Goal: Obtain resource: Download file/media

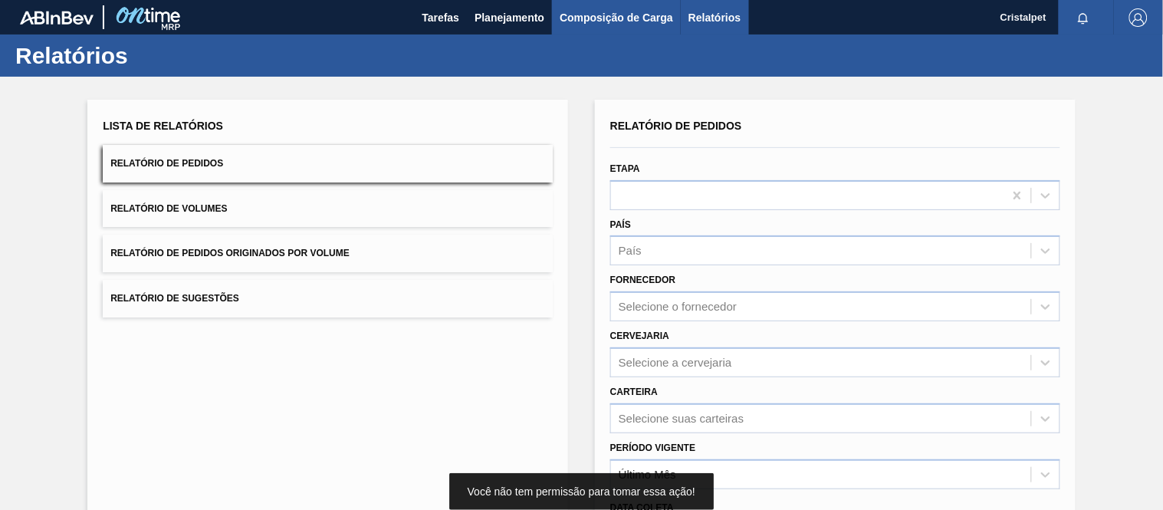
click at [610, 20] on span "Composição de Carga" at bounding box center [616, 17] width 113 height 18
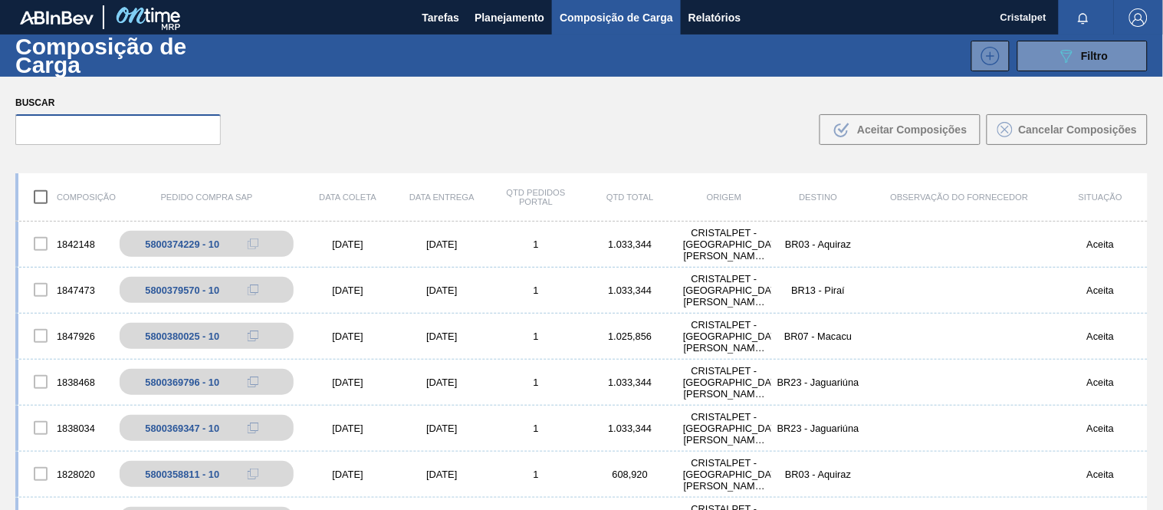
click at [58, 133] on input "text" at bounding box center [118, 129] width 206 height 31
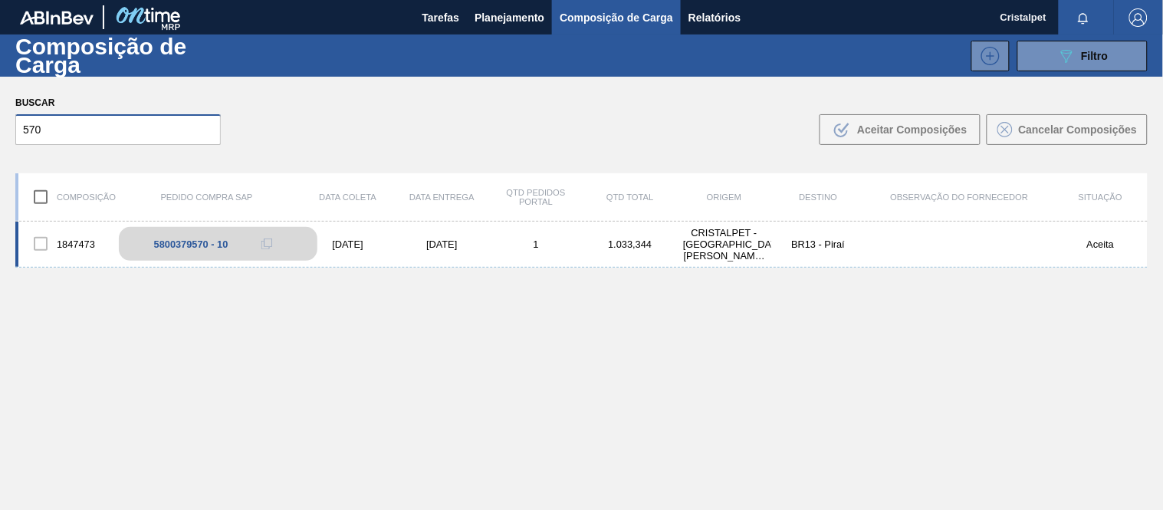
type input "570"
click at [231, 242] on div "5800379570 - 10" at bounding box center [218, 244] width 199 height 34
click at [242, 245] on div "5800379570 - 10" at bounding box center [218, 244] width 199 height 34
click at [238, 243] on div "5800379570 - 10" at bounding box center [218, 244] width 199 height 34
click at [238, 242] on div "5800379570 - 10" at bounding box center [218, 244] width 199 height 34
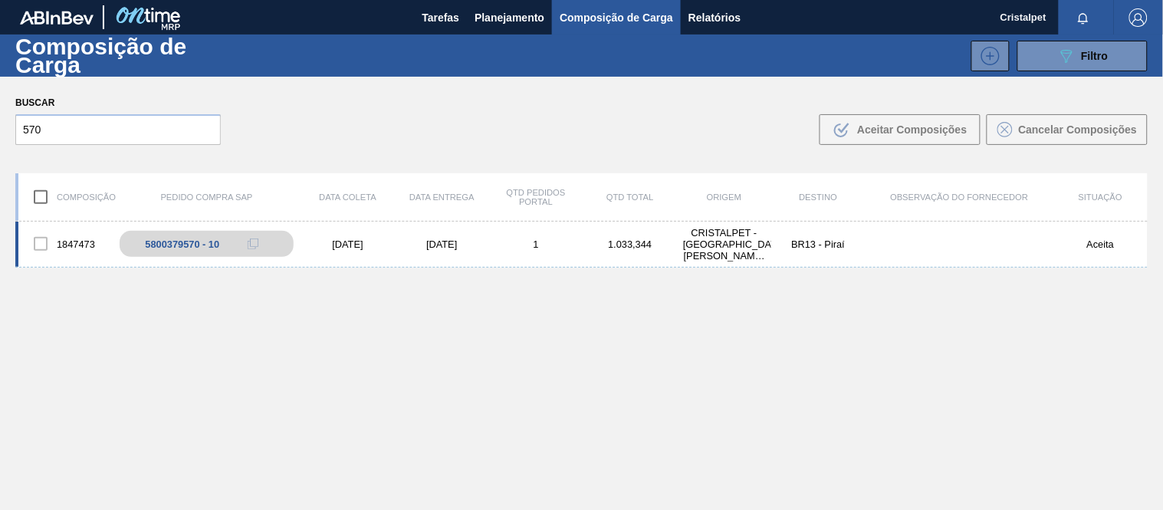
click at [356, 246] on div "[DATE]" at bounding box center [348, 244] width 94 height 12
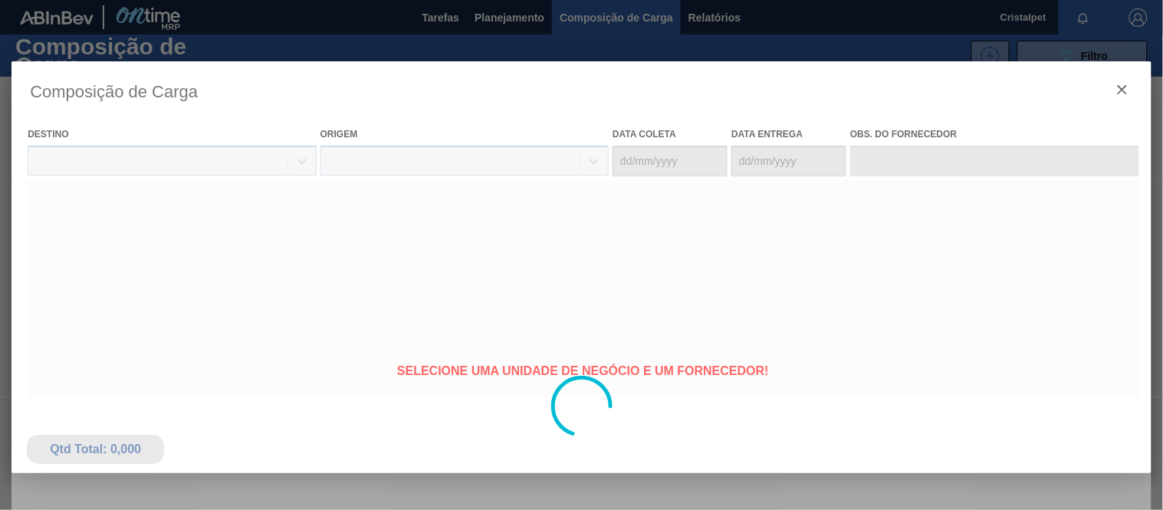
type coleta "[DATE]"
type entrega "[DATE]"
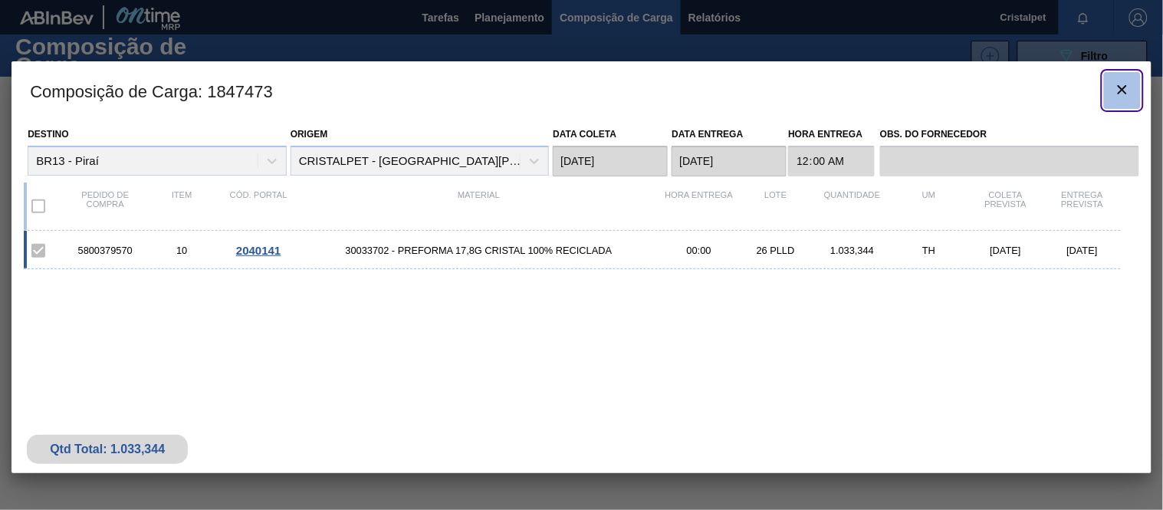
click at [1125, 81] on icon "botão de ícone" at bounding box center [1122, 90] width 18 height 18
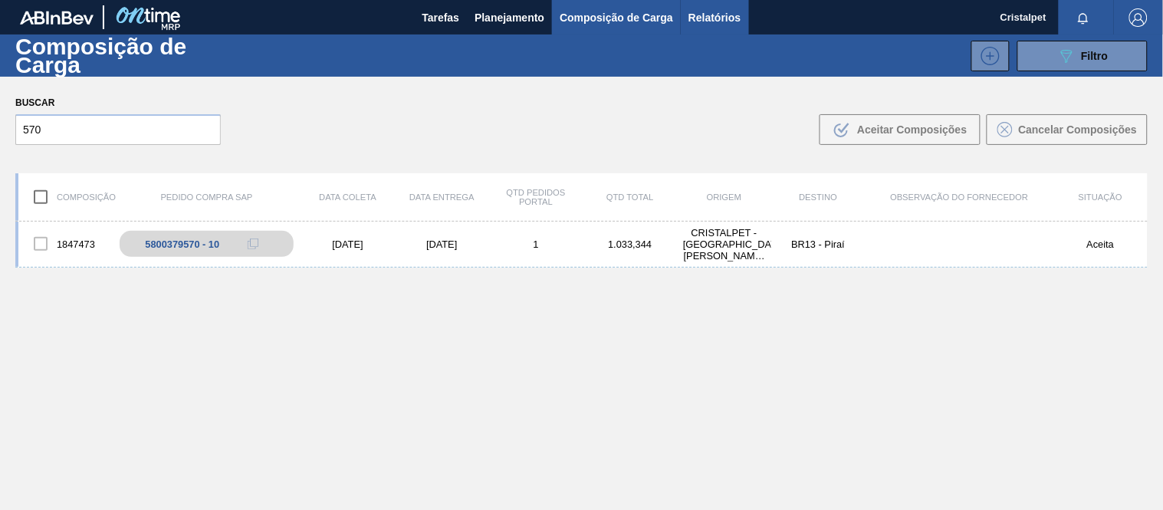
click at [699, 18] on span "Relatórios" at bounding box center [715, 17] width 52 height 18
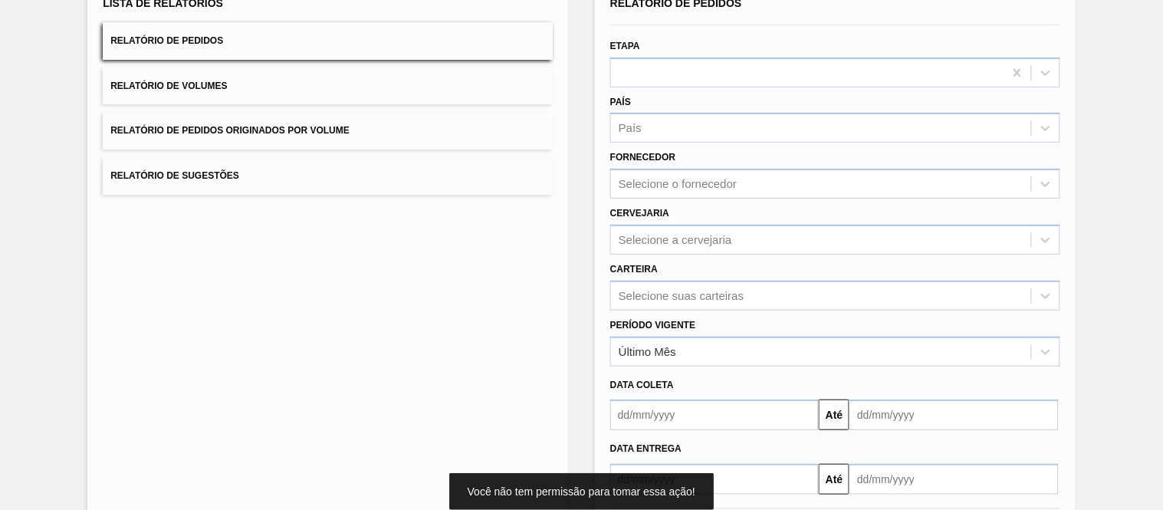
scroll to position [170, 0]
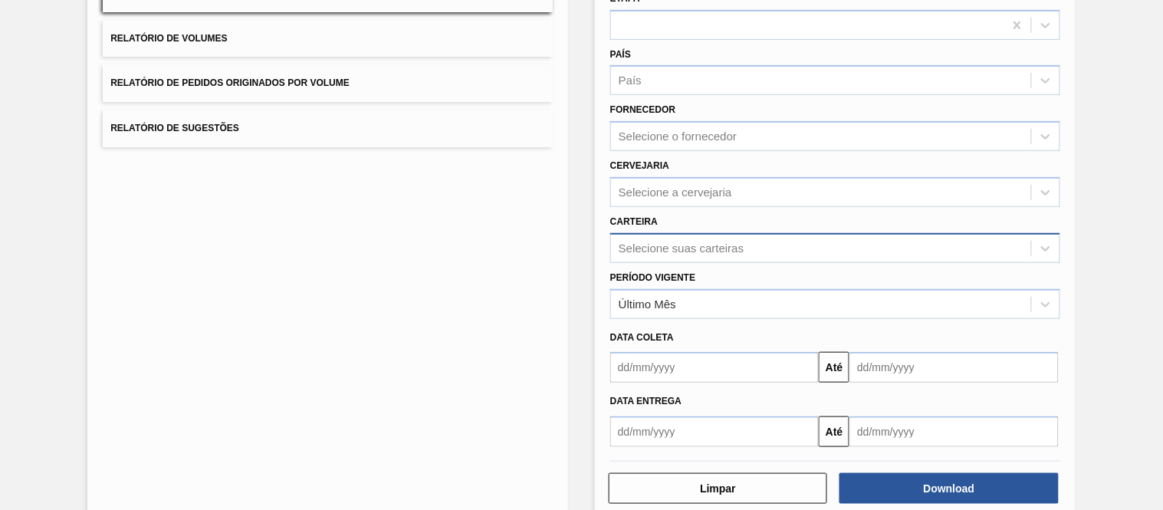
drag, startPoint x: 653, startPoint y: 249, endPoint x: 646, endPoint y: 255, distance: 9.2
click at [650, 254] on div "Selecione suas carteiras" at bounding box center [821, 248] width 420 height 22
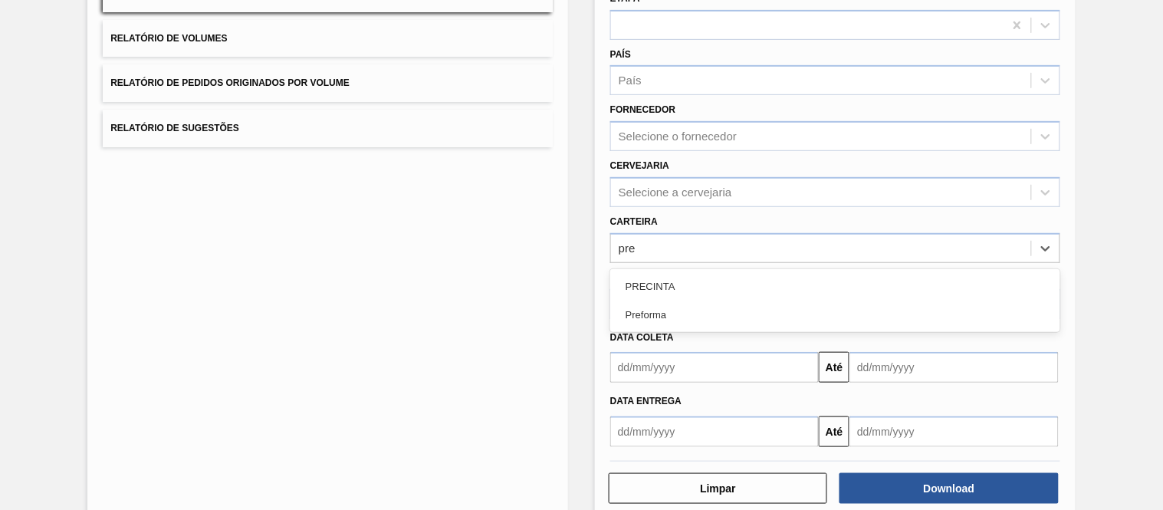
type input "pref"
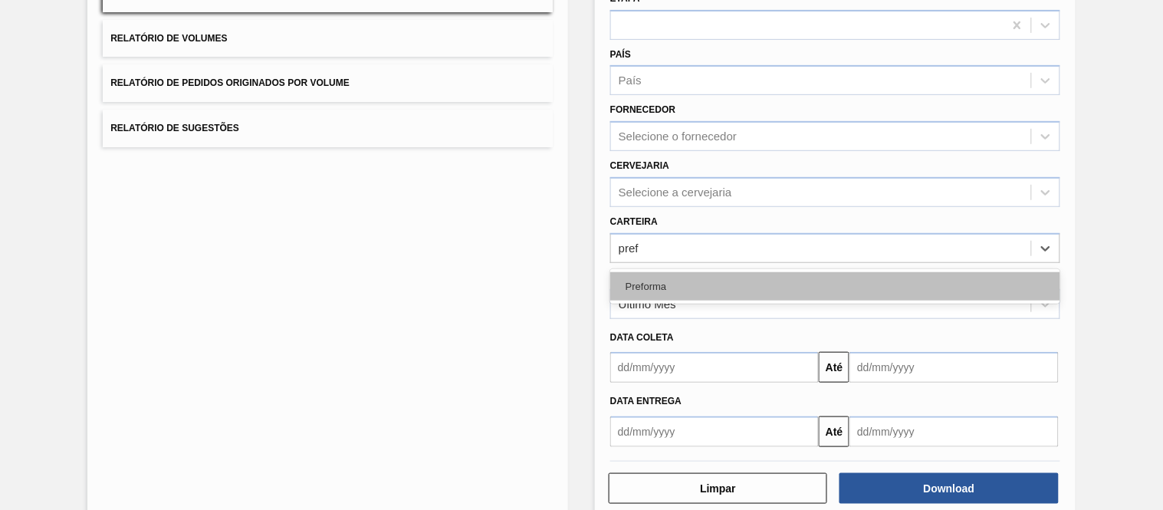
click at [673, 281] on div "Preforma" at bounding box center [835, 286] width 450 height 28
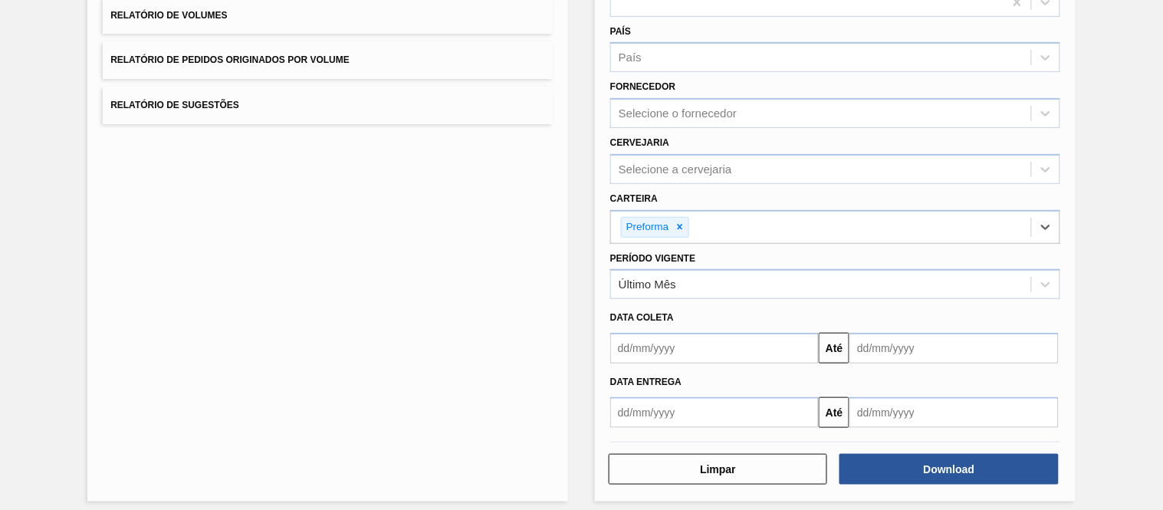
scroll to position [200, 0]
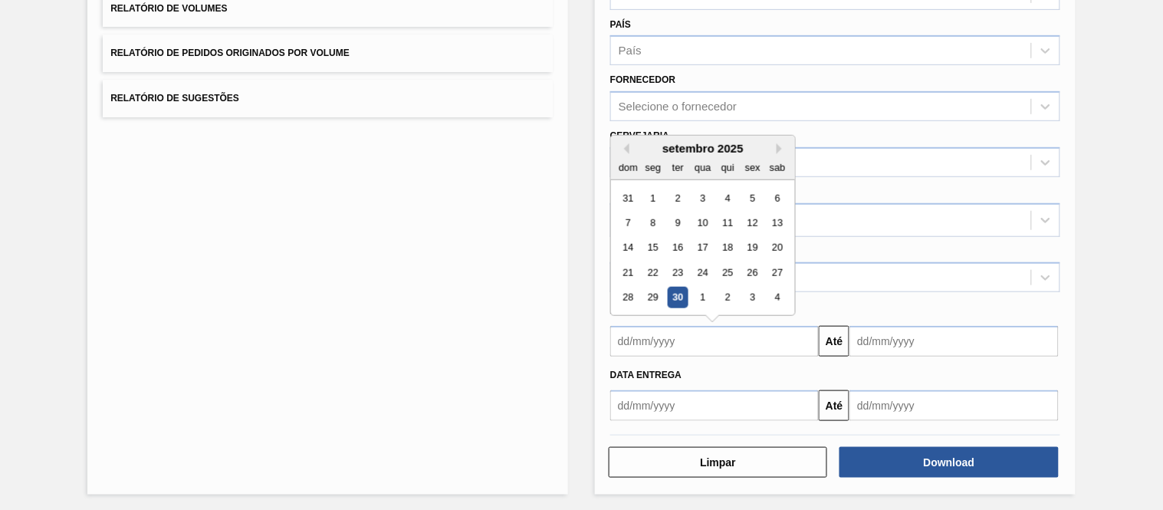
click at [641, 339] on input "text" at bounding box center [714, 341] width 209 height 31
click at [653, 192] on div "1" at bounding box center [653, 198] width 21 height 21
type input "[DATE]"
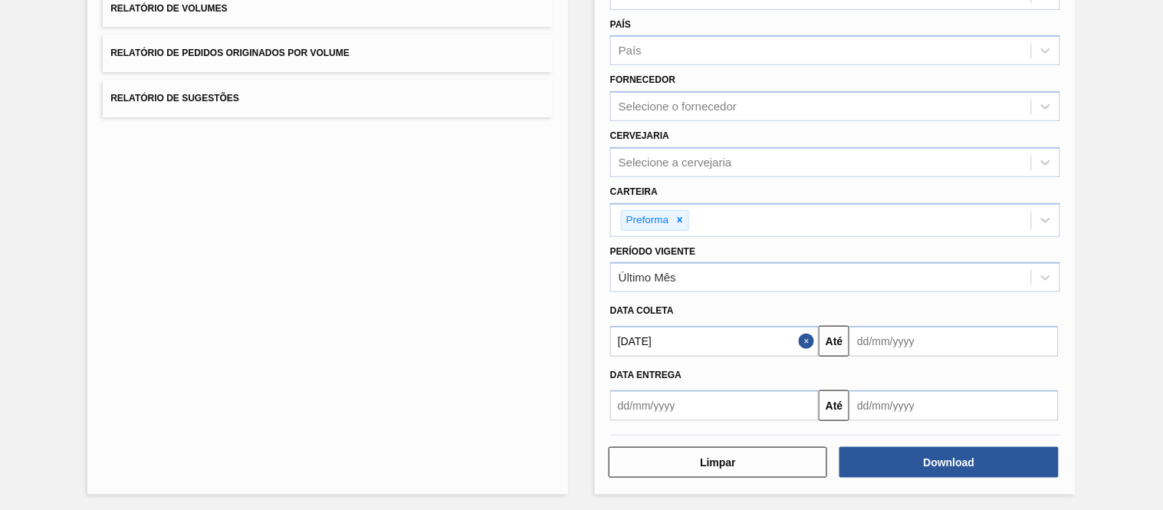
click at [883, 338] on input "text" at bounding box center [954, 341] width 209 height 31
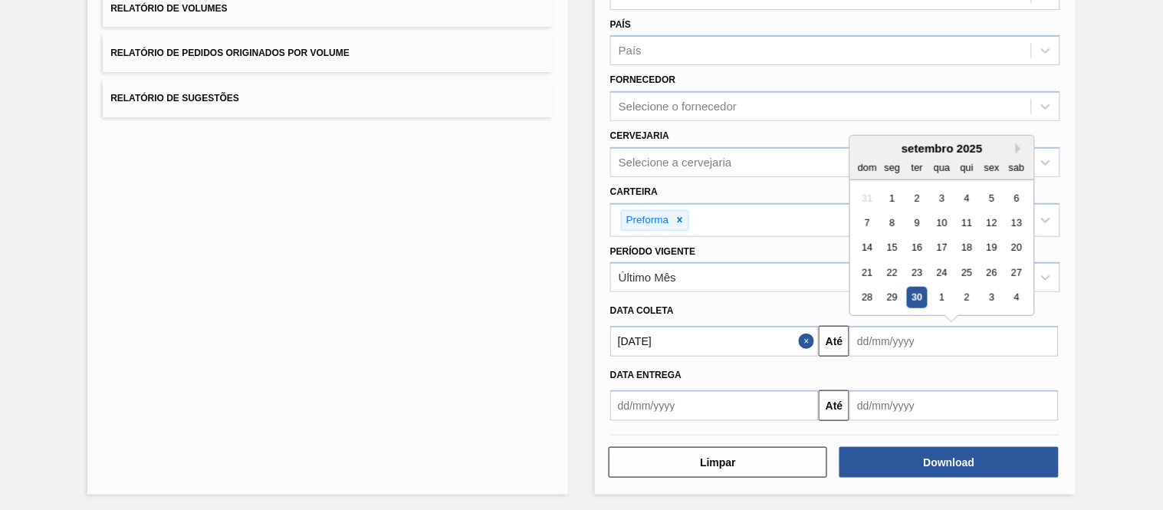
click at [920, 294] on div "30" at bounding box center [917, 298] width 21 height 21
type input "[DATE]"
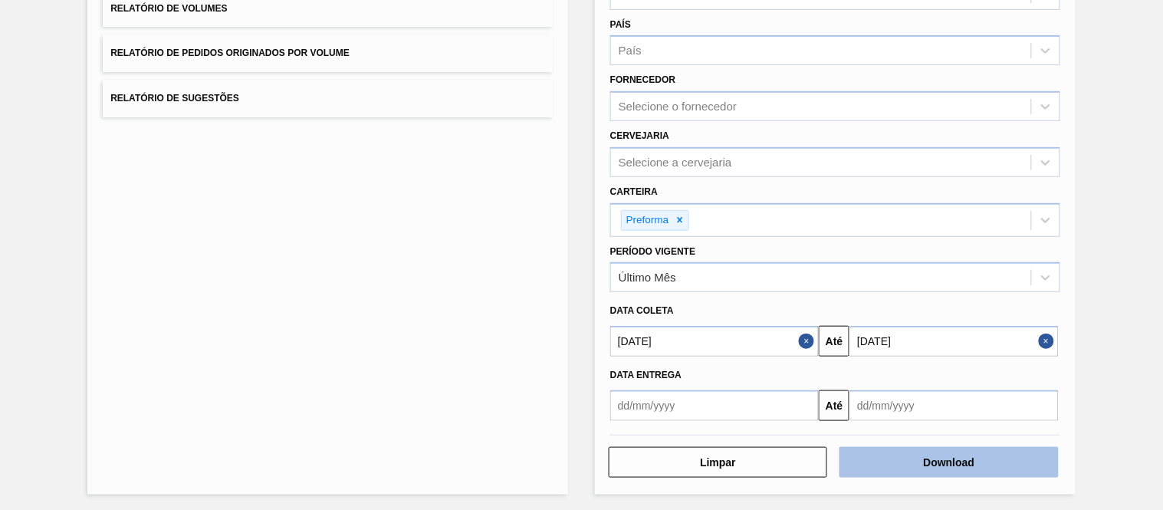
click at [916, 450] on button "Download" at bounding box center [949, 462] width 219 height 31
